Goal: Subscribe to service/newsletter

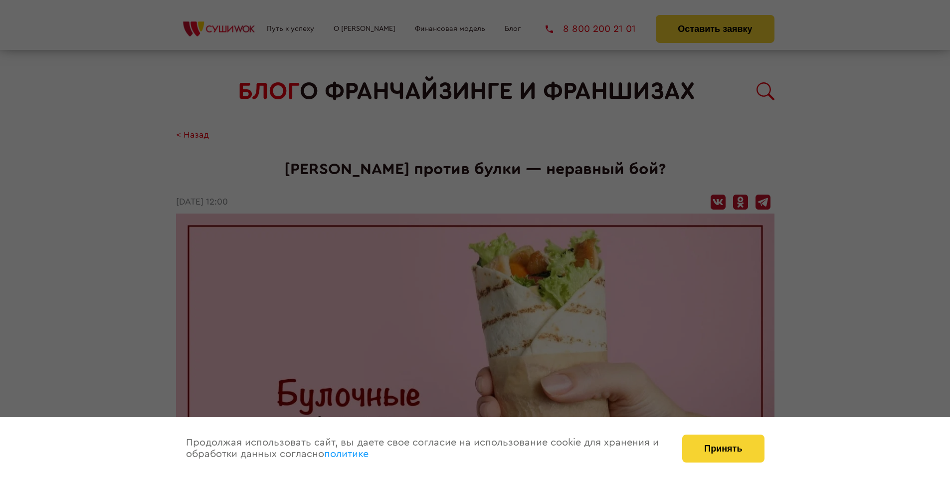
scroll to position [938, 0]
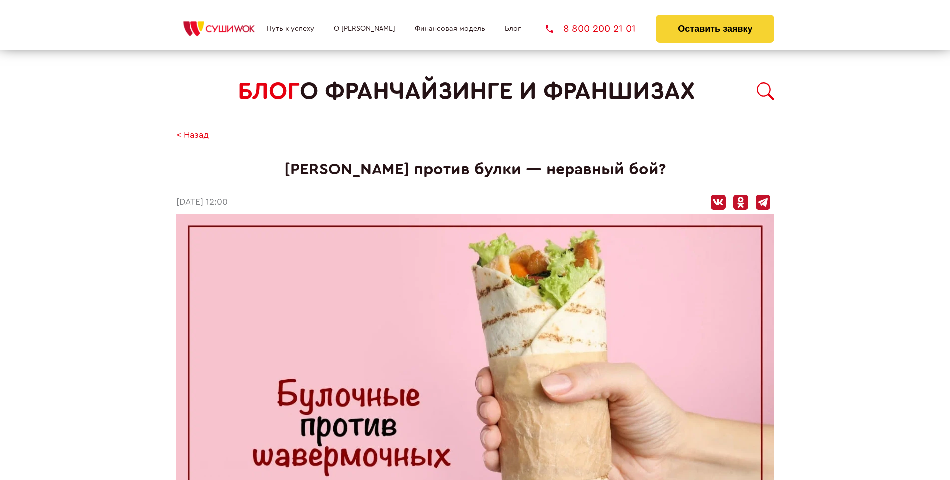
scroll to position [938, 0]
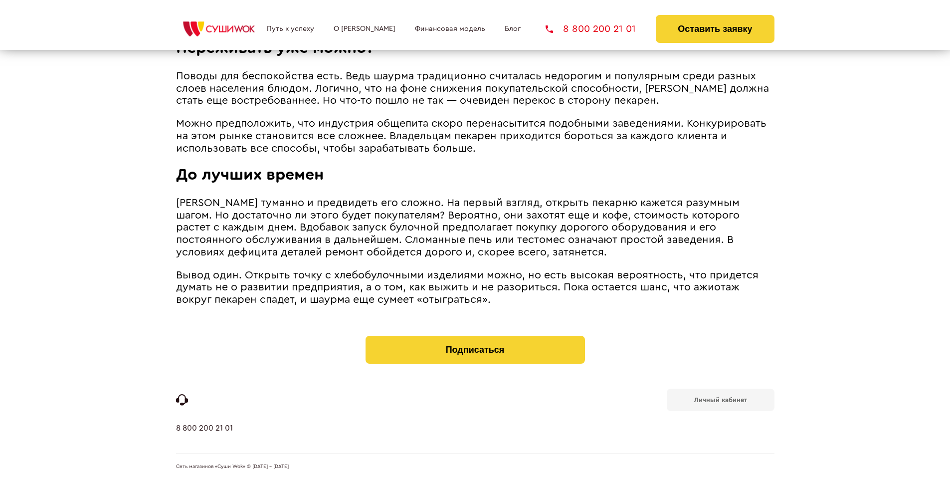
click at [720, 399] on b "Личный кабинет" at bounding box center [720, 399] width 53 height 6
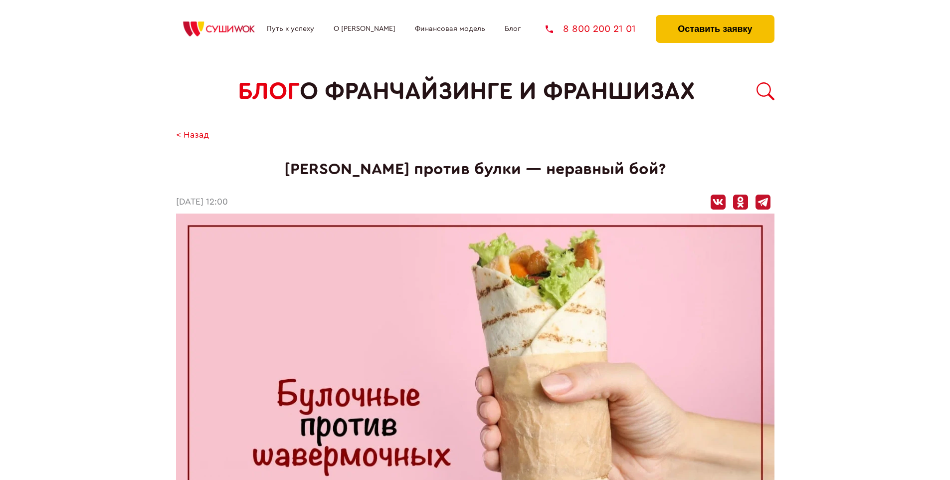
click at [715, 17] on button "Оставить заявку" at bounding box center [715, 29] width 118 height 28
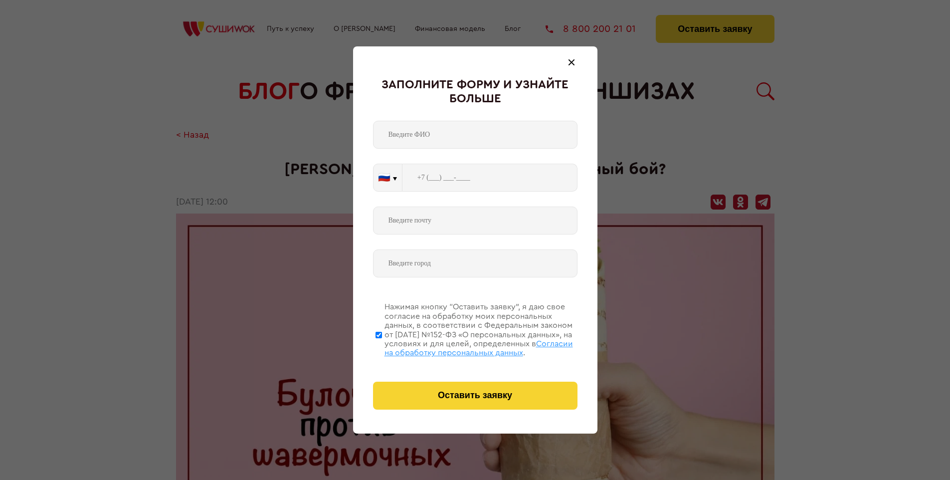
click at [462, 347] on span "Согласии на обработку персональных данных" at bounding box center [478, 348] width 189 height 17
click at [382, 347] on input "Нажимая кнопку “Оставить заявку”, я даю свое согласие на обработку моих персона…" at bounding box center [379, 335] width 6 height 80
checkbox input "false"
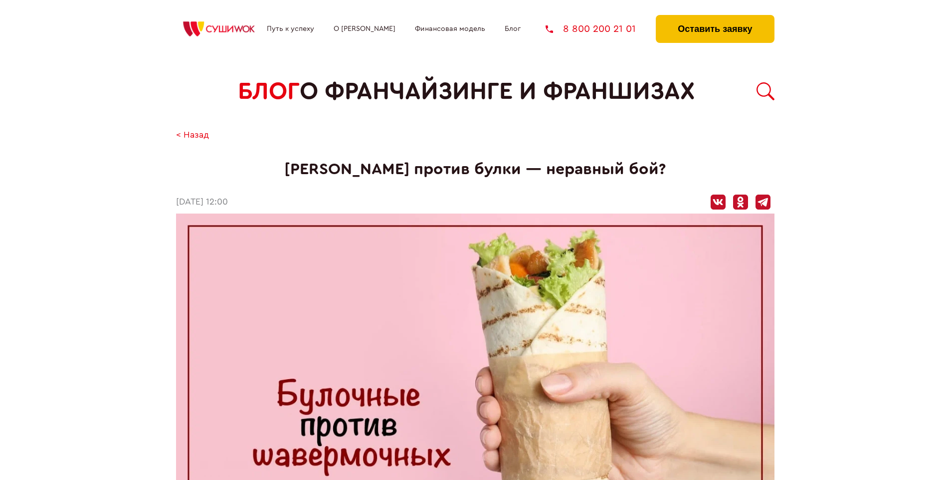
click at [715, 17] on button "Оставить заявку" at bounding box center [715, 29] width 118 height 28
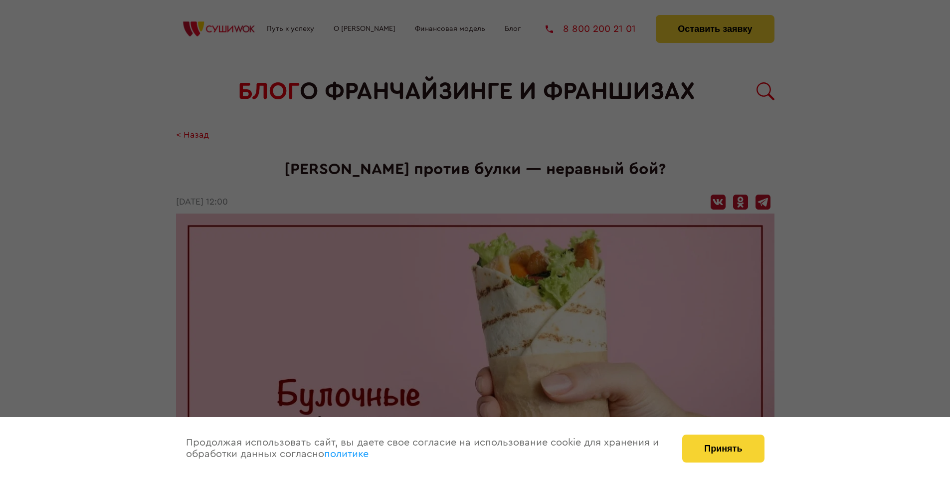
scroll to position [938, 0]
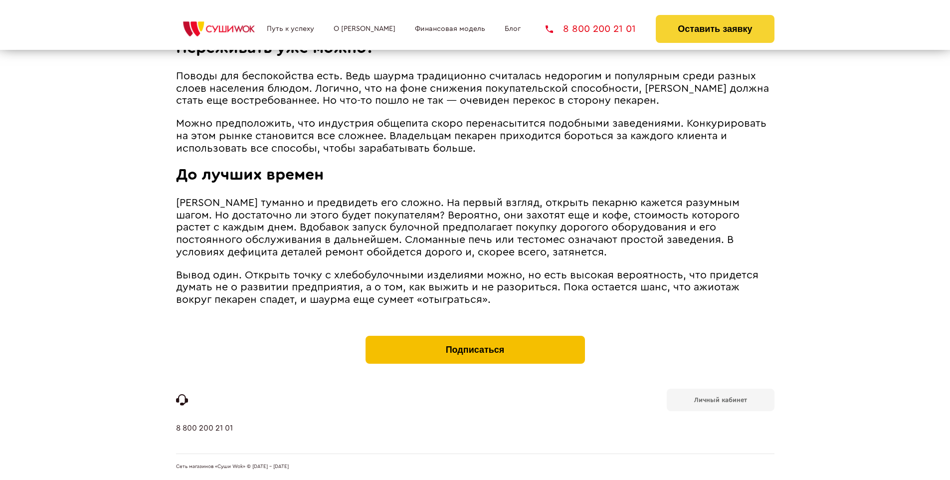
click at [475, 338] on button "Подписаться" at bounding box center [475, 350] width 219 height 28
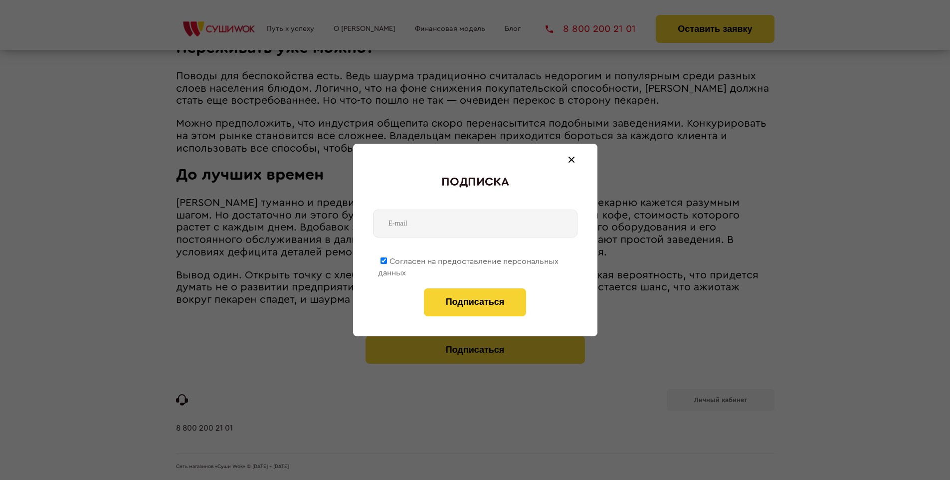
click at [469, 259] on span "Согласен на предоставление персональных данных" at bounding box center [468, 266] width 181 height 19
click at [387, 259] on input "Согласен на предоставление персональных данных" at bounding box center [384, 260] width 6 height 6
checkbox input "false"
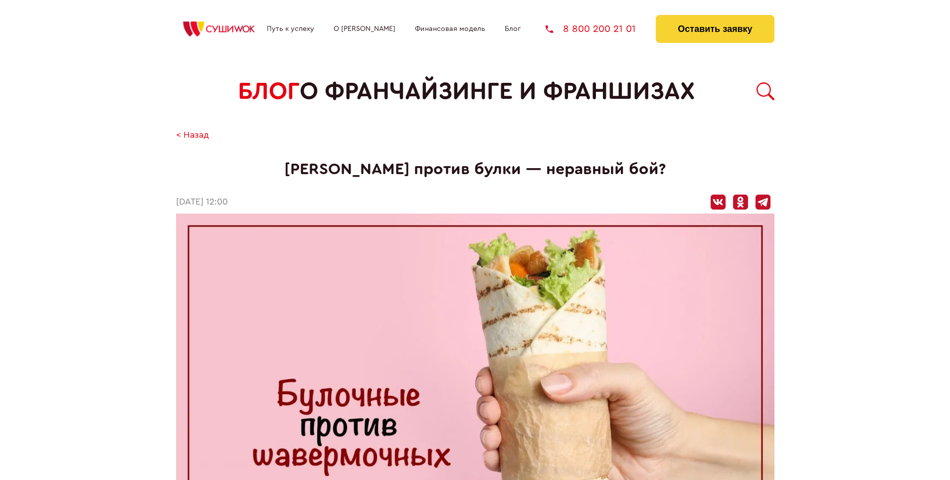
scroll to position [938, 0]
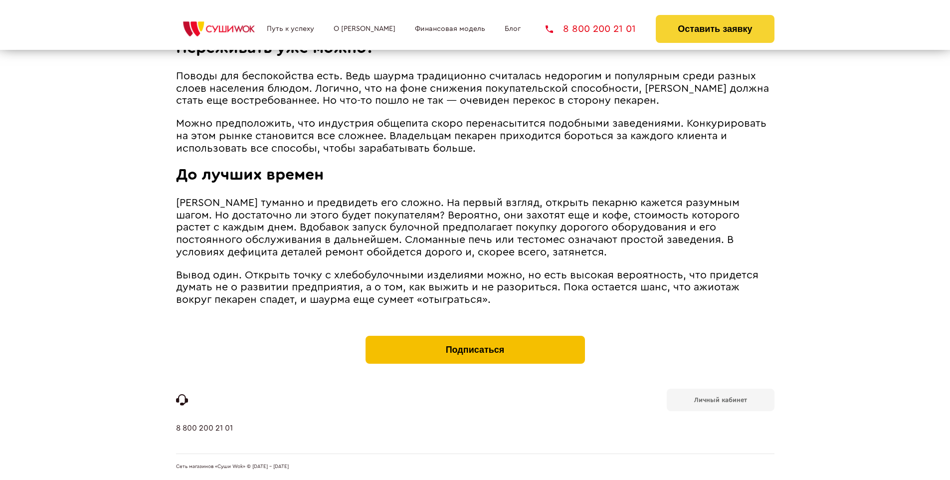
click at [475, 338] on button "Подписаться" at bounding box center [475, 350] width 219 height 28
